Goal: Task Accomplishment & Management: Use online tool/utility

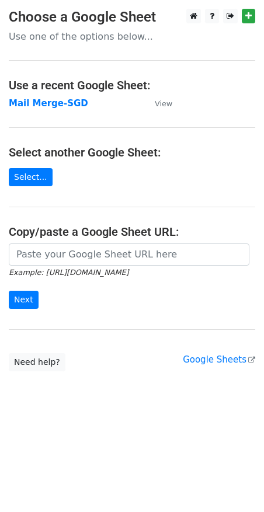
click at [92, 430] on html "Choose a Google Sheet Use one of the options below... Use a recent Google Sheet…" at bounding box center [132, 256] width 264 height 512
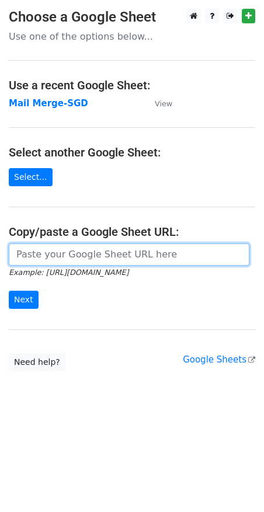
click at [117, 261] on input "url" at bounding box center [129, 254] width 240 height 22
paste input "543041477"
type input "543041477"
click at [62, 262] on input "url" at bounding box center [129, 254] width 240 height 22
paste input "https://docs.google.com/spreadsheets/d/1jNIuOAK9ubnB9XCiOiTZWoruZzbXrSiWjAIvgOd…"
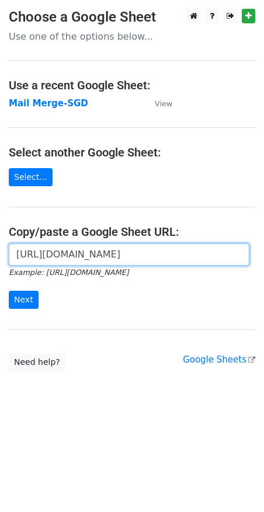
scroll to position [0, 339]
type input "https://docs.google.com/spreadsheets/d/1jNIuOAK9ubnB9XCiOiTZWoruZzbXrSiWjAIvgOd…"
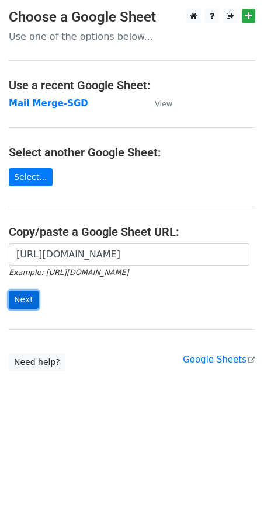
click at [30, 295] on input "Next" at bounding box center [24, 300] width 30 height 18
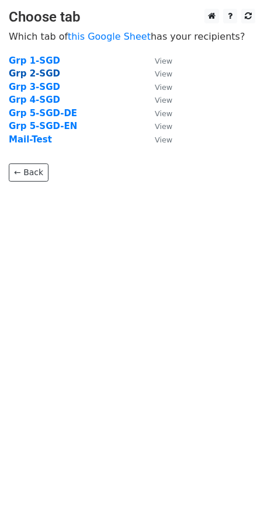
click at [37, 72] on strong "Grp 2-SGD" at bounding box center [34, 73] width 51 height 11
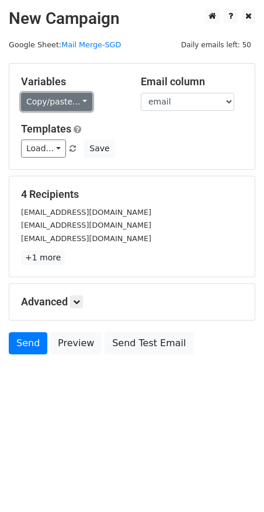
click at [61, 106] on link "Copy/paste..." at bounding box center [56, 102] width 71 height 18
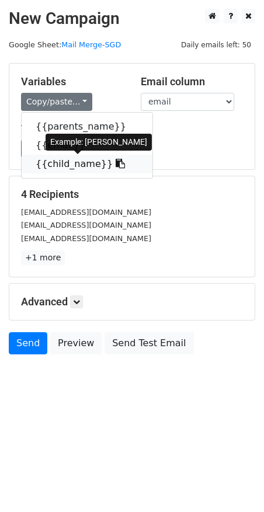
click at [116, 163] on icon at bounding box center [120, 163] width 9 height 9
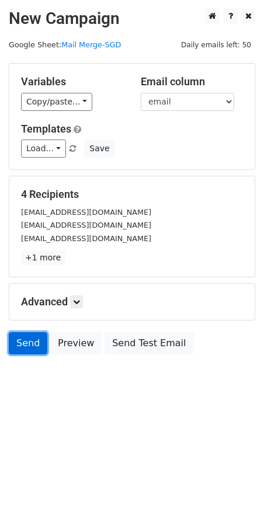
click at [32, 343] on link "Send" at bounding box center [28, 343] width 39 height 22
